Goal: Information Seeking & Learning: Learn about a topic

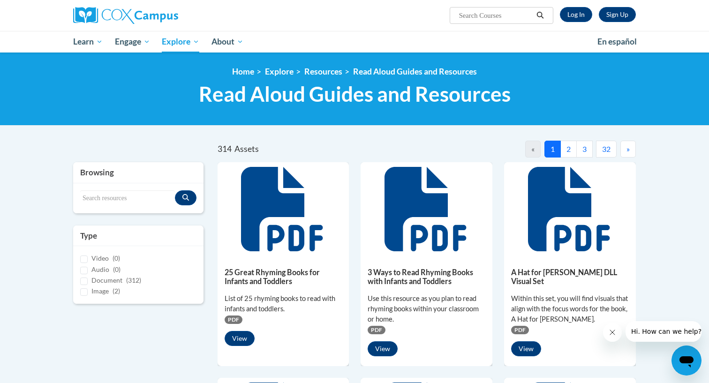
click at [568, 148] on button "2" at bounding box center [568, 149] width 16 height 17
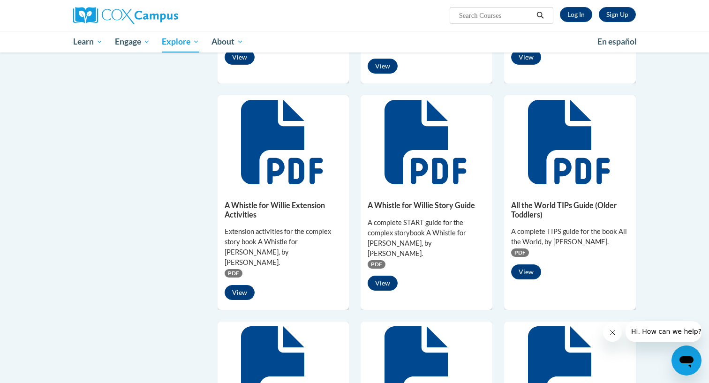
scroll to position [296, 0]
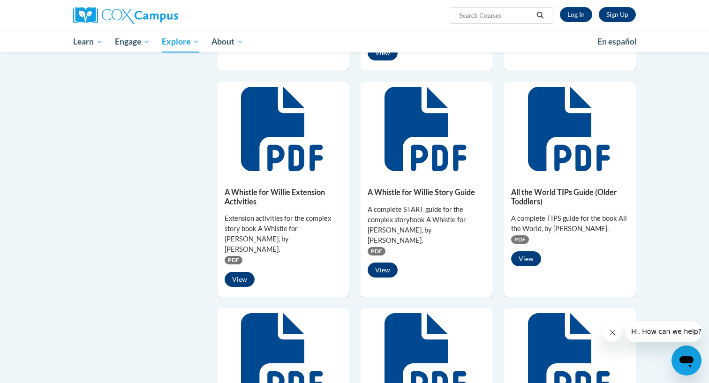
click at [391, 263] on button "View" at bounding box center [383, 270] width 30 height 15
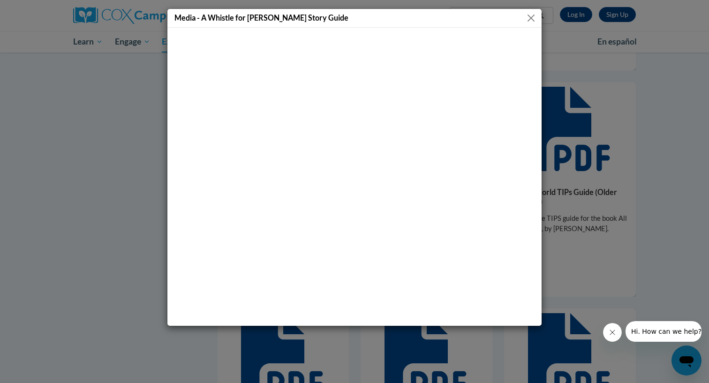
click at [532, 19] on button "Close" at bounding box center [531, 18] width 12 height 12
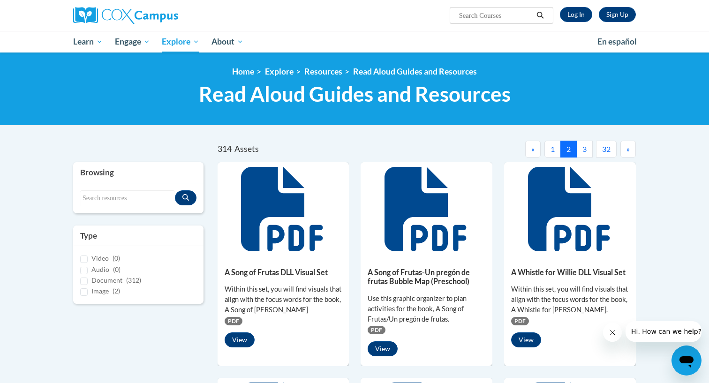
scroll to position [0, 0]
click at [626, 146] on button "»" at bounding box center [628, 149] width 15 height 17
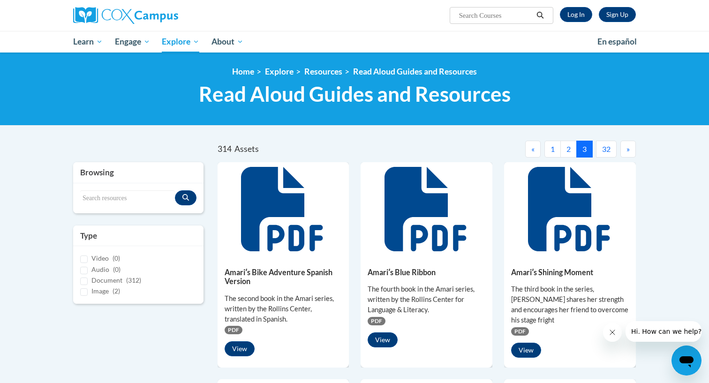
click at [626, 146] on button "»" at bounding box center [628, 149] width 15 height 17
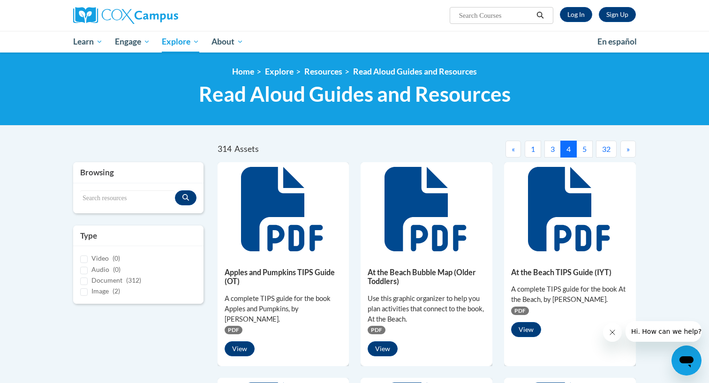
click at [626, 146] on button "»" at bounding box center [628, 149] width 15 height 17
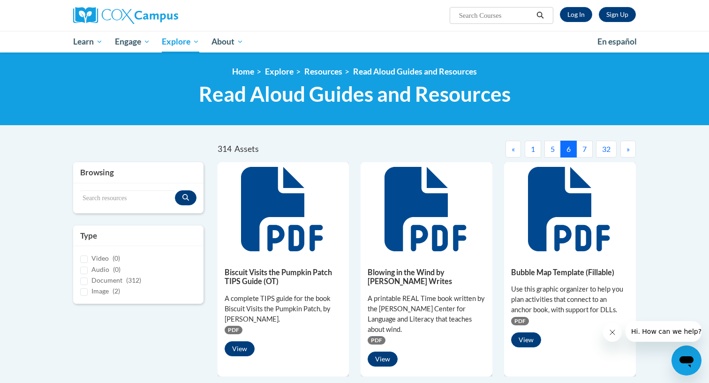
click at [626, 146] on button "»" at bounding box center [628, 149] width 15 height 17
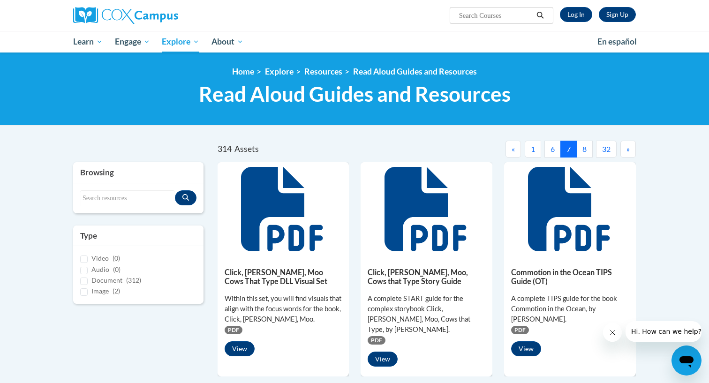
click at [626, 146] on button "»" at bounding box center [628, 149] width 15 height 17
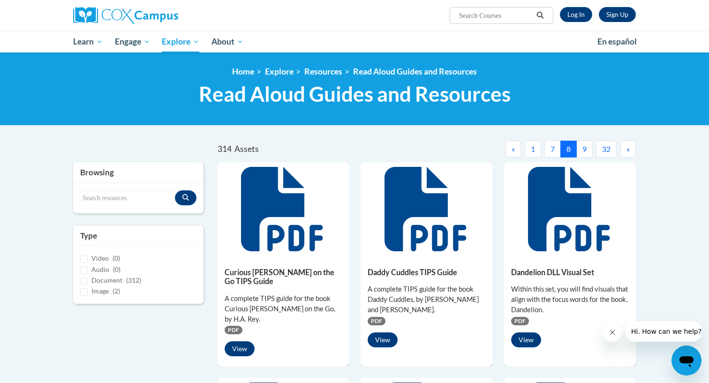
click at [626, 146] on button "»" at bounding box center [628, 149] width 15 height 17
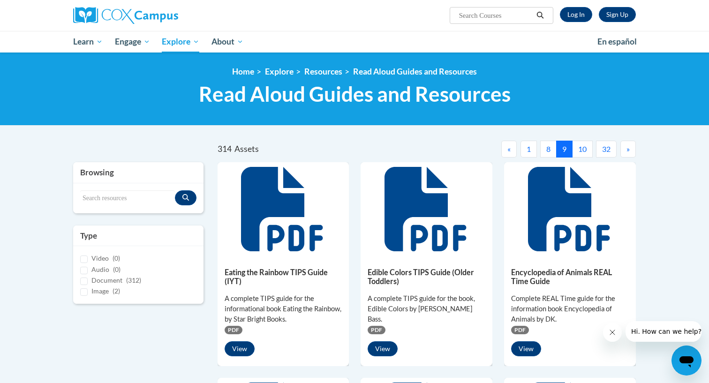
click at [626, 146] on button "»" at bounding box center [628, 149] width 15 height 17
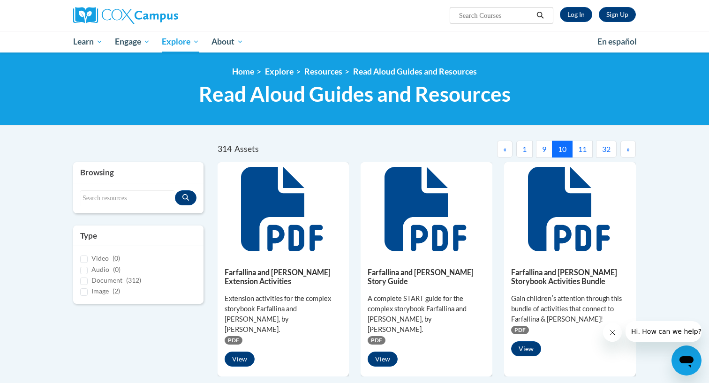
click at [625, 147] on button "»" at bounding box center [628, 149] width 15 height 17
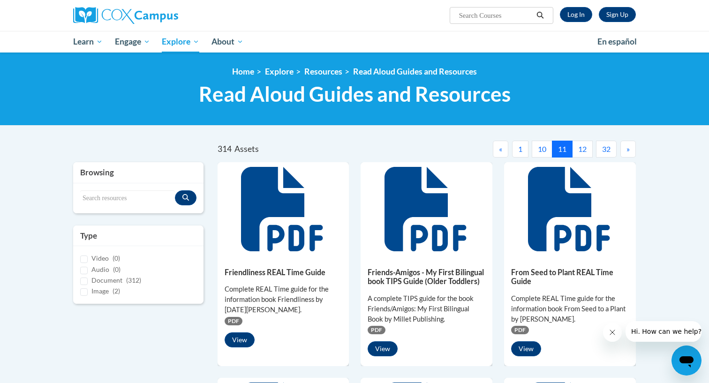
click at [625, 147] on button "»" at bounding box center [628, 149] width 15 height 17
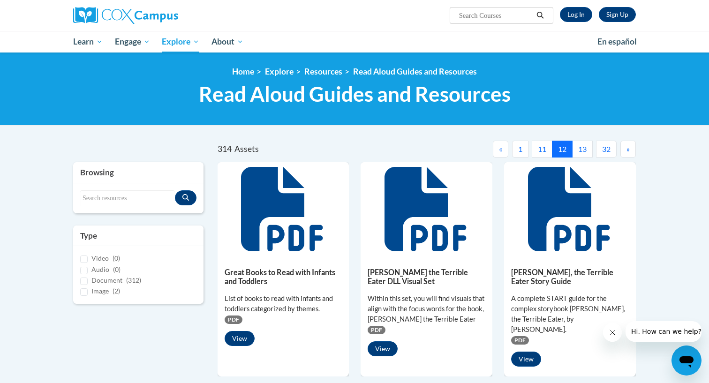
click at [499, 150] on span "«" at bounding box center [500, 148] width 3 height 9
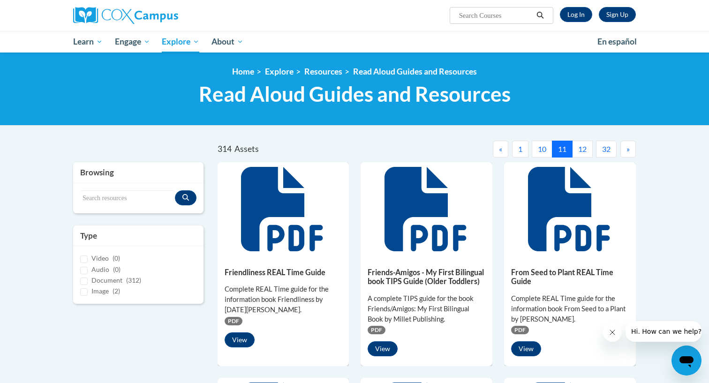
click at [629, 146] on span "»" at bounding box center [628, 148] width 3 height 9
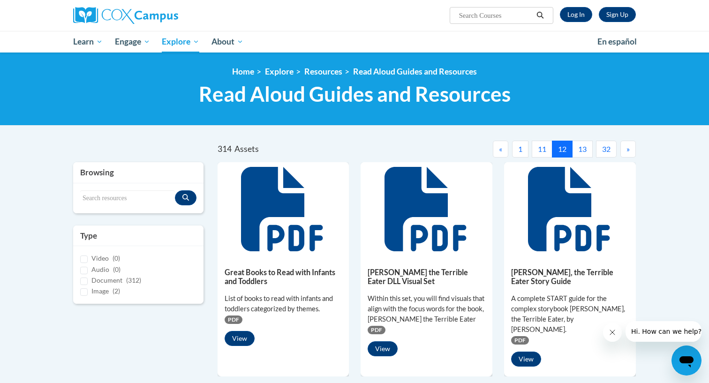
click at [629, 147] on span "»" at bounding box center [628, 148] width 3 height 9
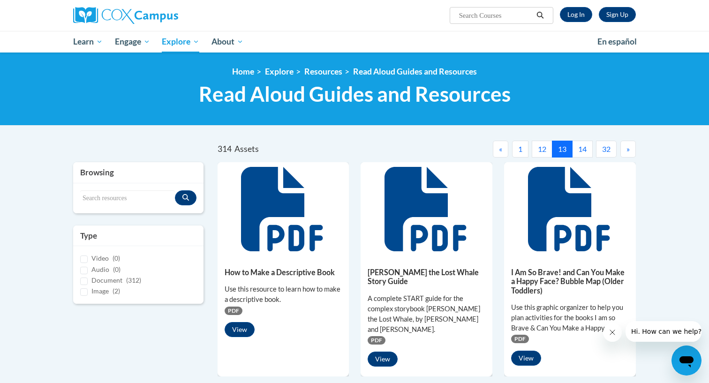
click at [629, 147] on span "»" at bounding box center [628, 148] width 3 height 9
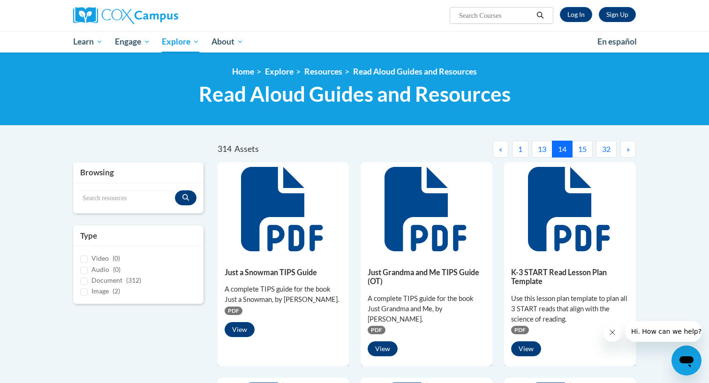
click at [629, 147] on span "»" at bounding box center [628, 148] width 3 height 9
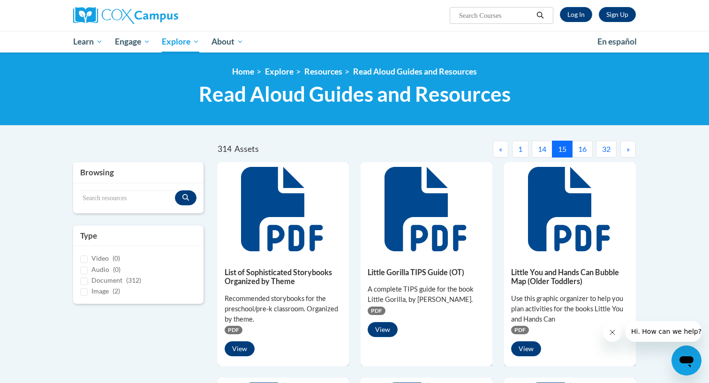
click at [499, 150] on span "«" at bounding box center [500, 148] width 3 height 9
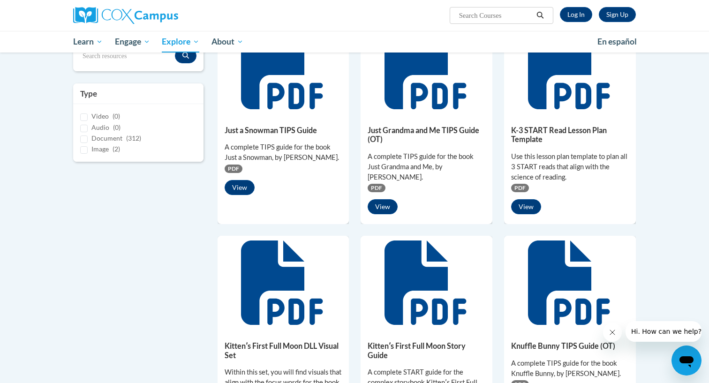
scroll to position [142, 0]
click at [530, 207] on button "View" at bounding box center [526, 206] width 30 height 15
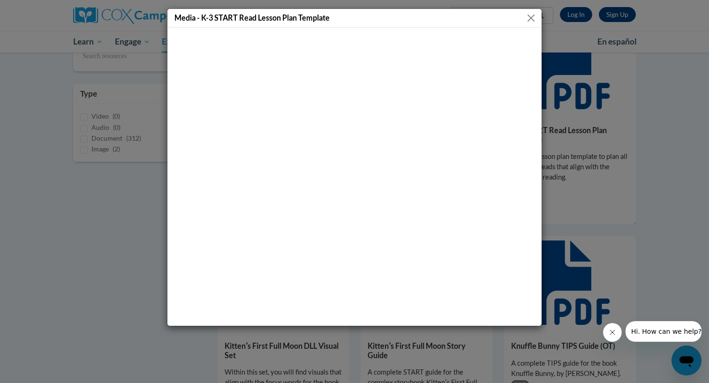
click at [533, 19] on button "Close" at bounding box center [531, 18] width 12 height 12
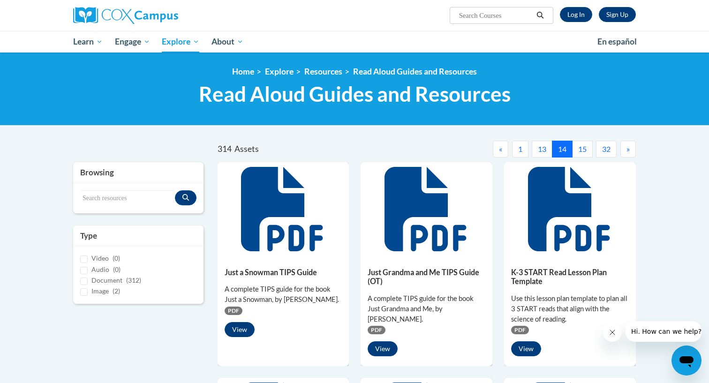
scroll to position [0, 0]
click at [629, 150] on span "»" at bounding box center [628, 148] width 3 height 9
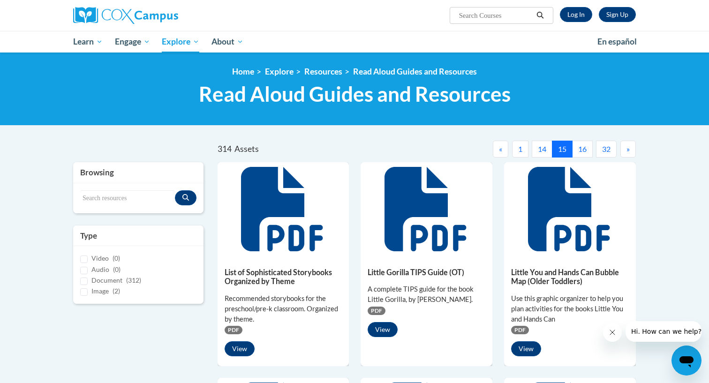
click at [629, 150] on span "»" at bounding box center [628, 148] width 3 height 9
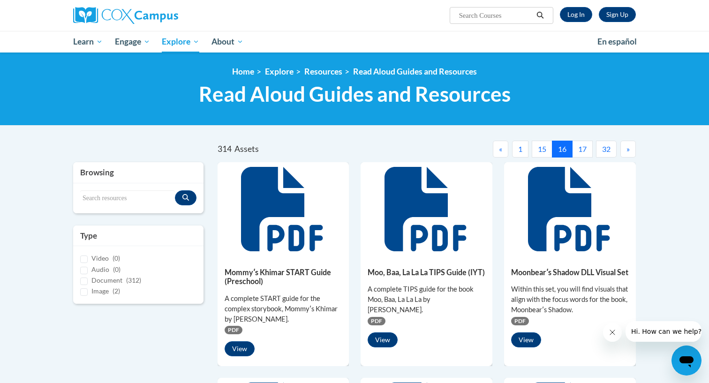
click at [351, 13] on div "Sign Up Log In Search Search..." at bounding box center [450, 12] width 385 height 24
click at [119, 195] on input "Search resources" at bounding box center [127, 198] width 95 height 16
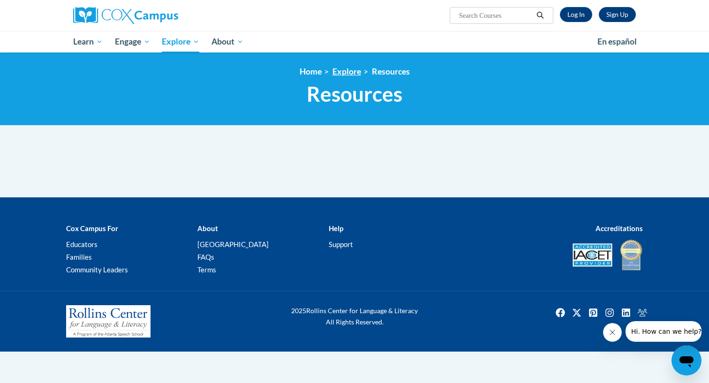
click at [356, 70] on link "Explore" at bounding box center [347, 72] width 29 height 10
